Goal: Find specific page/section: Find specific page/section

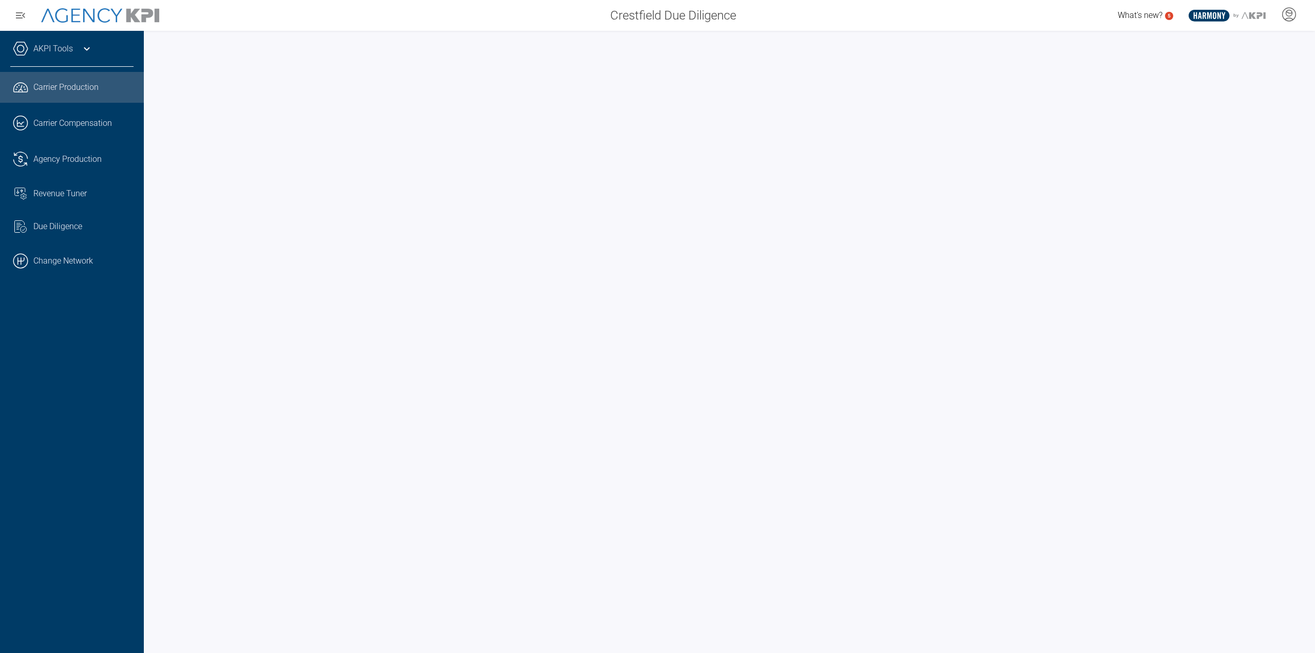
click at [36, 53] on link "AKPI Tools" at bounding box center [53, 49] width 40 height 12
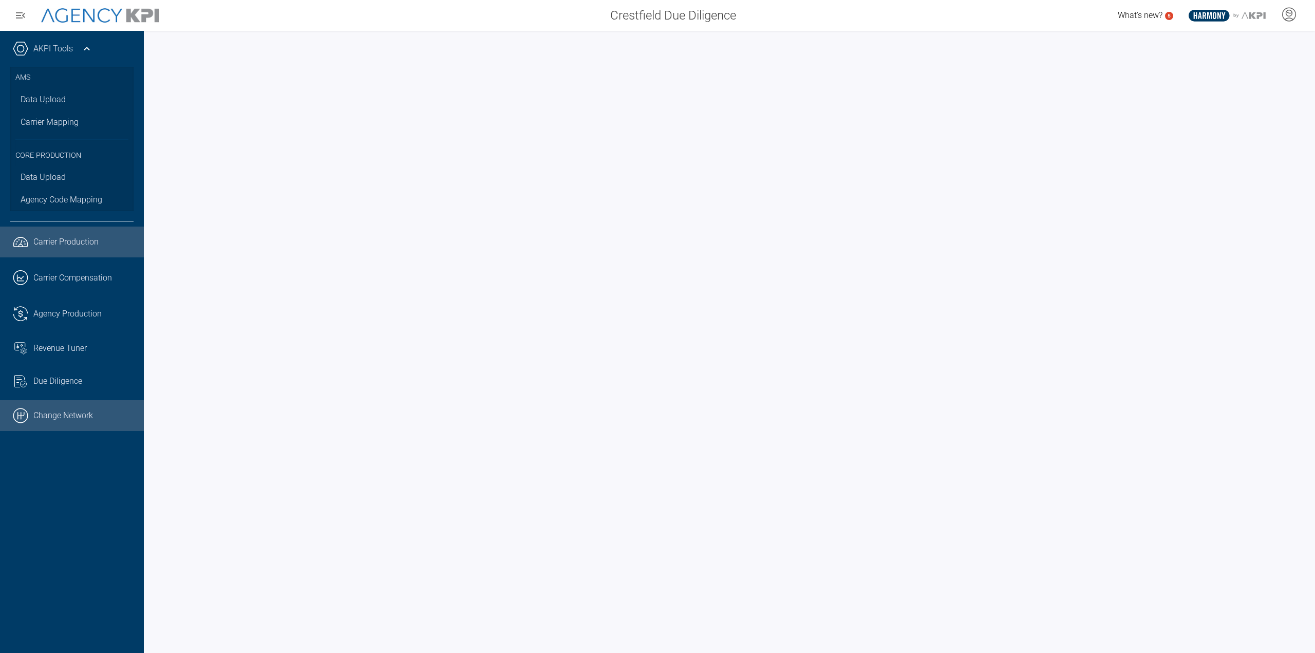
click at [51, 421] on link ".cls-1{fill:none;stroke:#000;stroke-linecap:round;stroke-linejoin:round;stroke-…" at bounding box center [72, 415] width 144 height 31
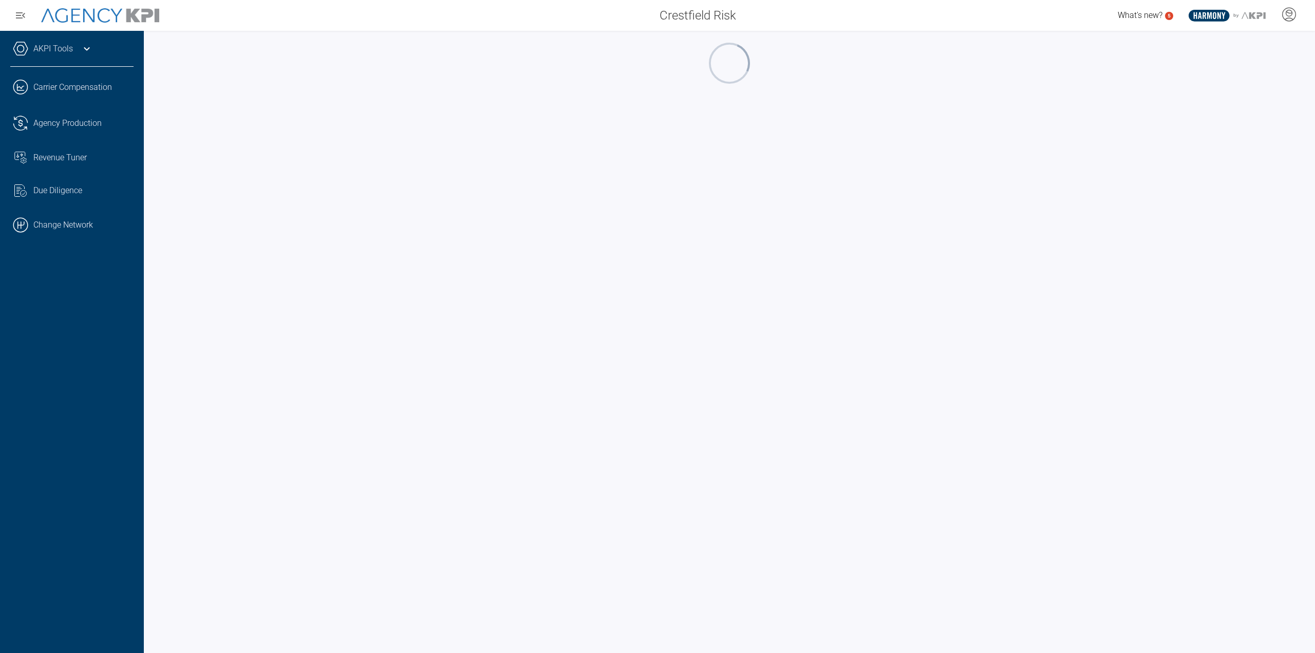
drag, startPoint x: 25, startPoint y: 48, endPoint x: 40, endPoint y: 59, distance: 18.4
click at [25, 47] on icon at bounding box center [20, 48] width 15 height 15
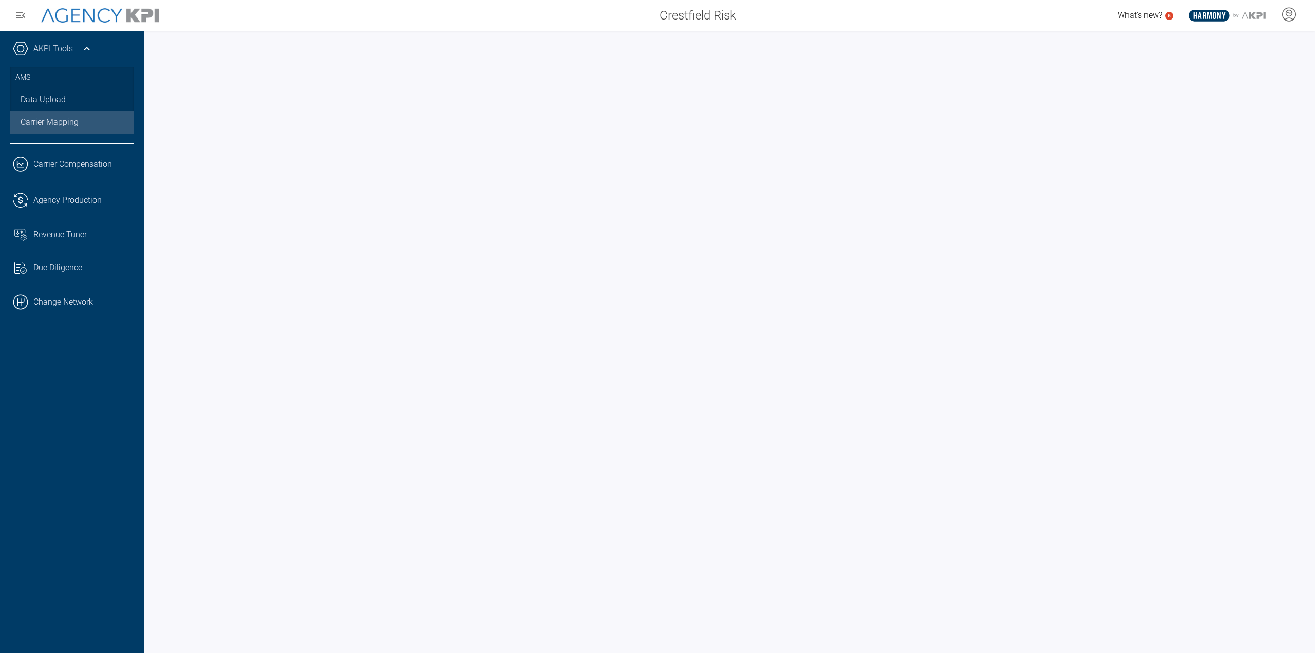
click at [62, 117] on link "Carrier Mapping" at bounding box center [71, 122] width 123 height 23
